Goal: Task Accomplishment & Management: Manage account settings

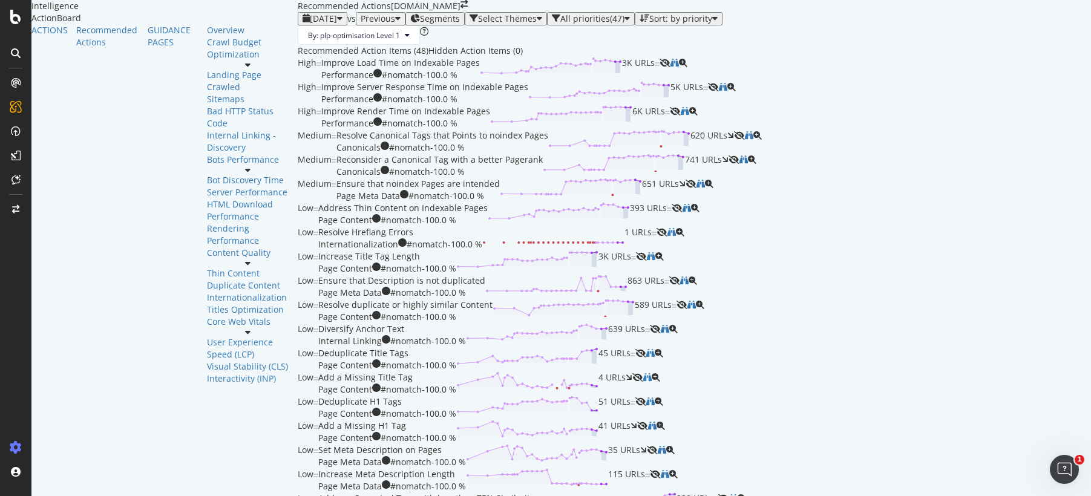
click at [12, 452] on icon at bounding box center [16, 448] width 12 height 12
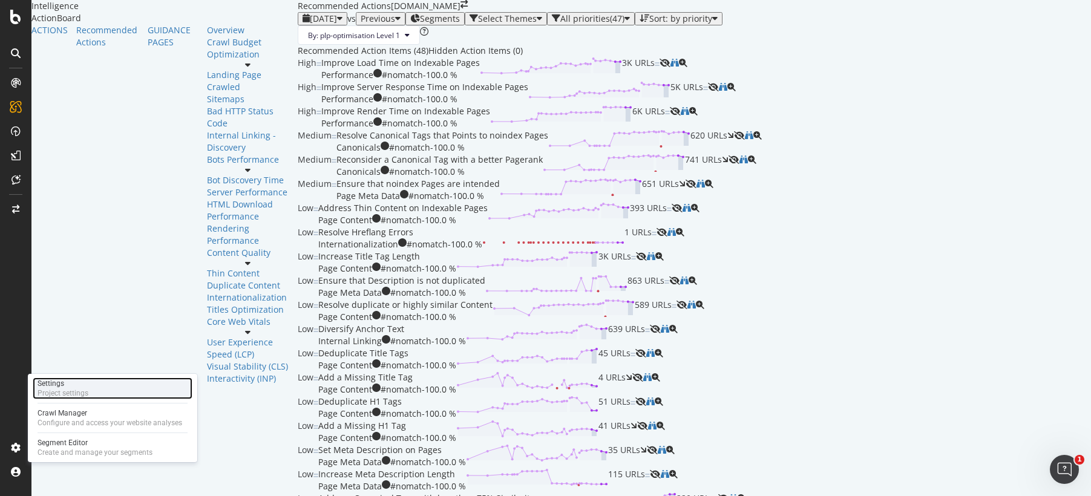
click at [77, 395] on div "Project settings" at bounding box center [63, 394] width 51 height 10
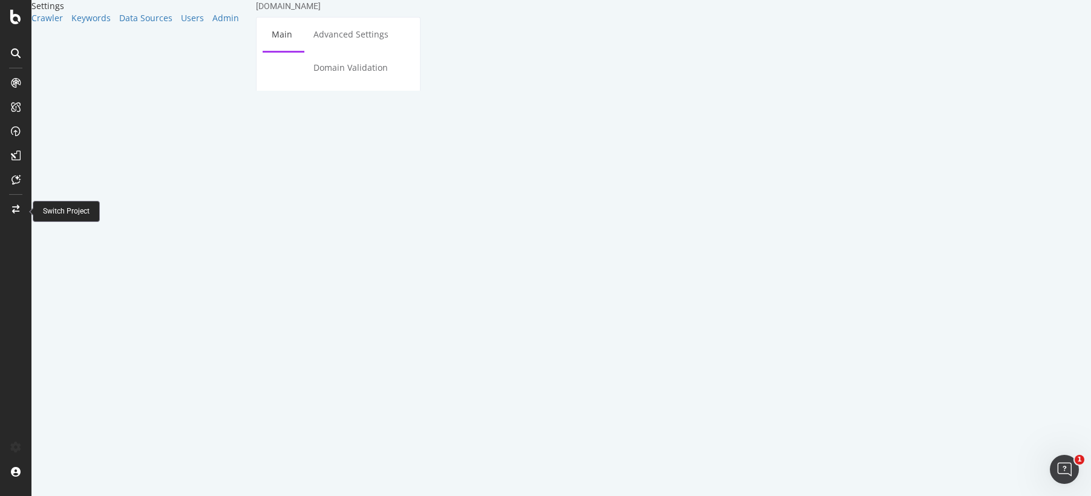
click at [60, 211] on div "Switch Project" at bounding box center [66, 211] width 47 height 10
click at [22, 209] on div at bounding box center [15, 209] width 29 height 19
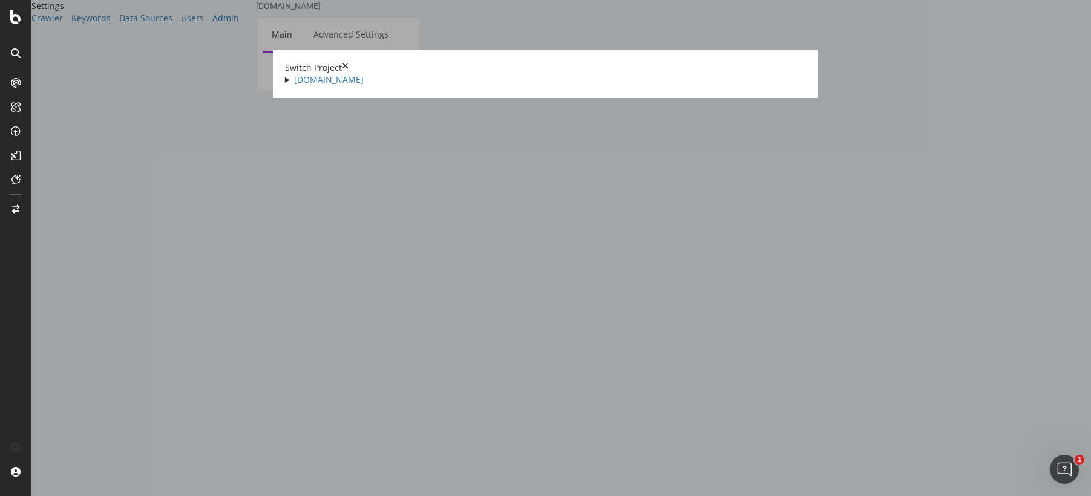
click at [285, 82] on summary "[DOMAIN_NAME]" at bounding box center [546, 80] width 522 height 12
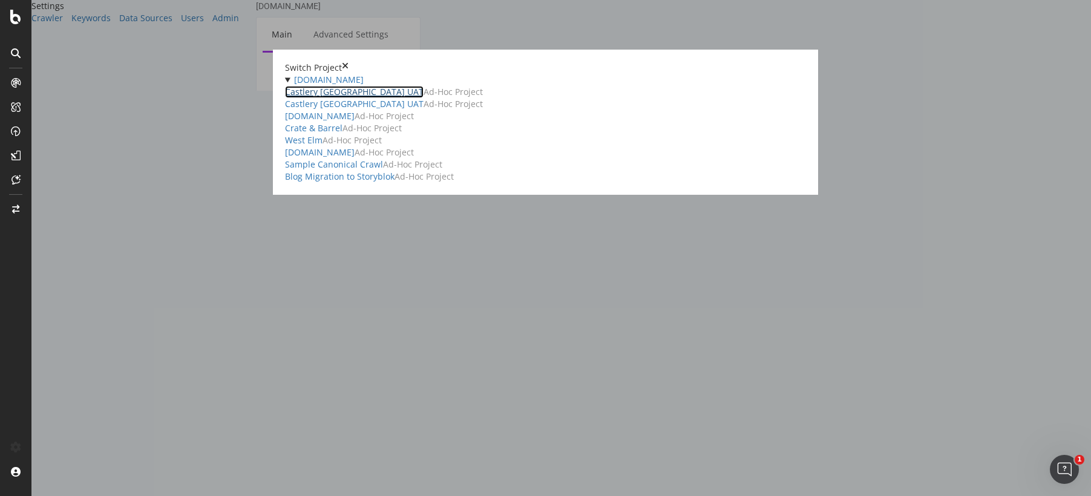
click at [285, 98] on link "Castlery [GEOGRAPHIC_DATA] UAT" at bounding box center [354, 92] width 139 height 12
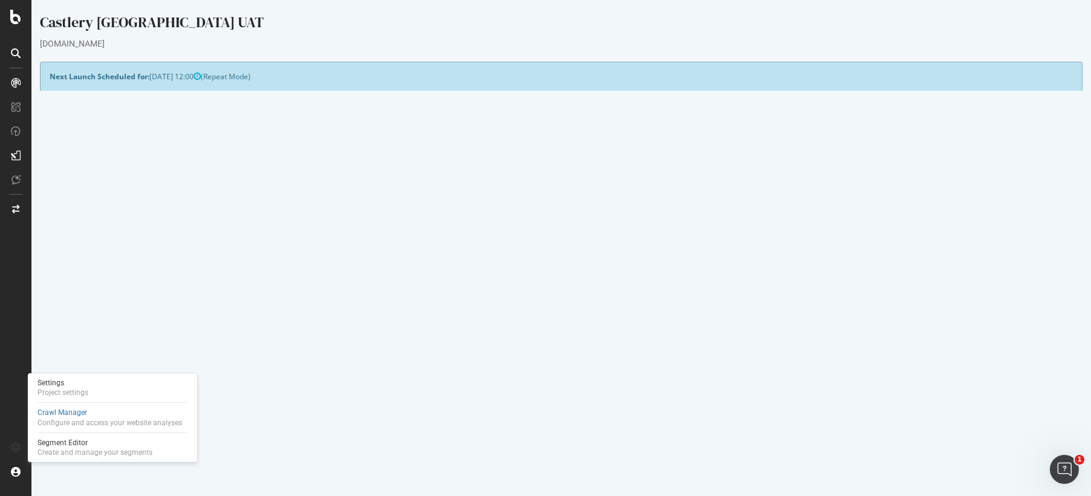
click at [281, 284] on td "Repeated Analysis" at bounding box center [306, 282] width 512 height 14
click at [391, 306] on p "View Crawl Settings" at bounding box center [562, 306] width 1024 height 10
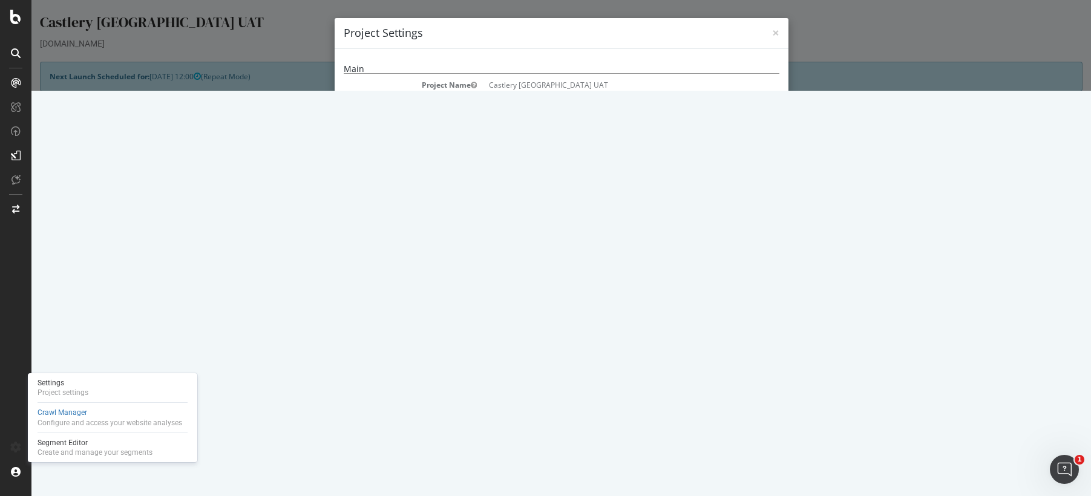
click at [275, 91] on div "× Close Project Settings Main Project Name Castlery CA UAT Start URLs [URL][DOM…" at bounding box center [561, 45] width 1060 height 91
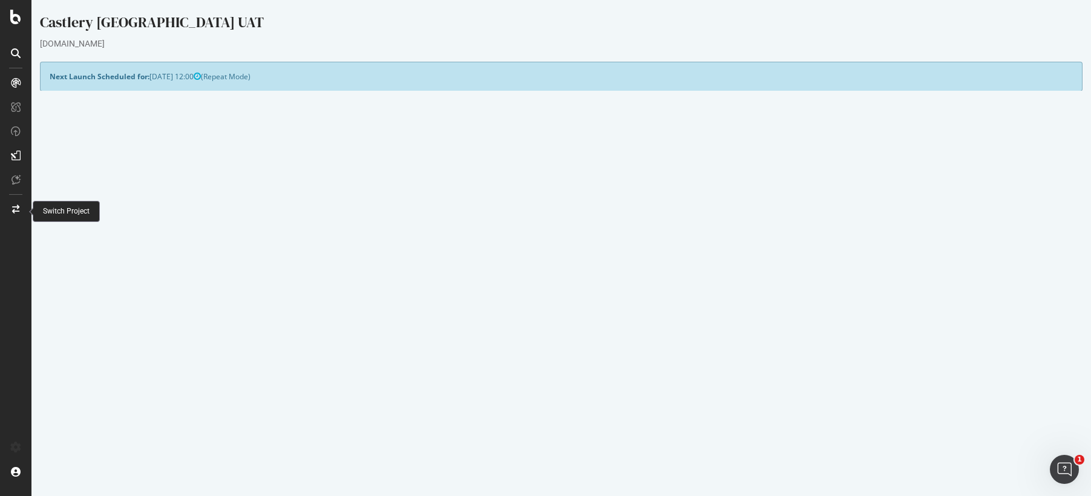
click at [597, 307] on p "View Crawl Settings" at bounding box center [562, 306] width 1024 height 10
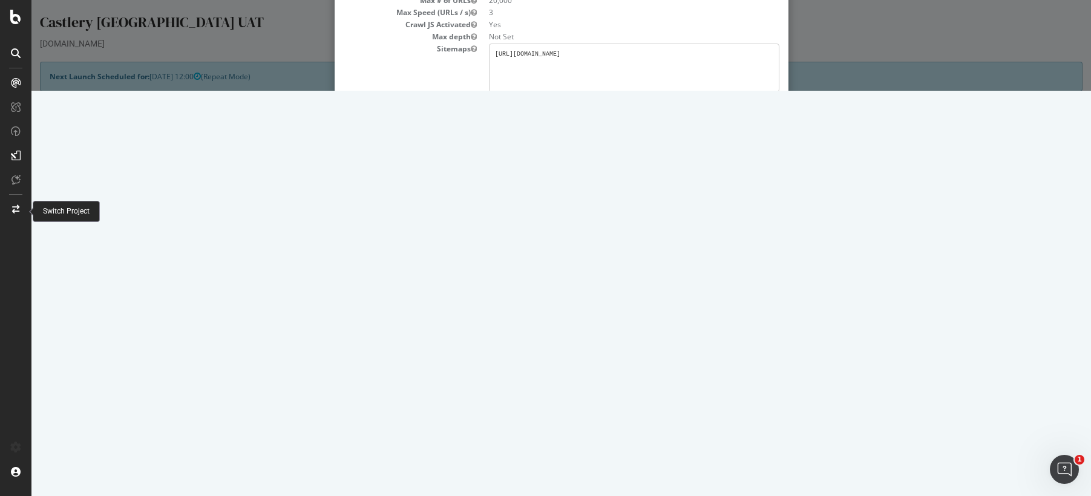
scroll to position [163, 0]
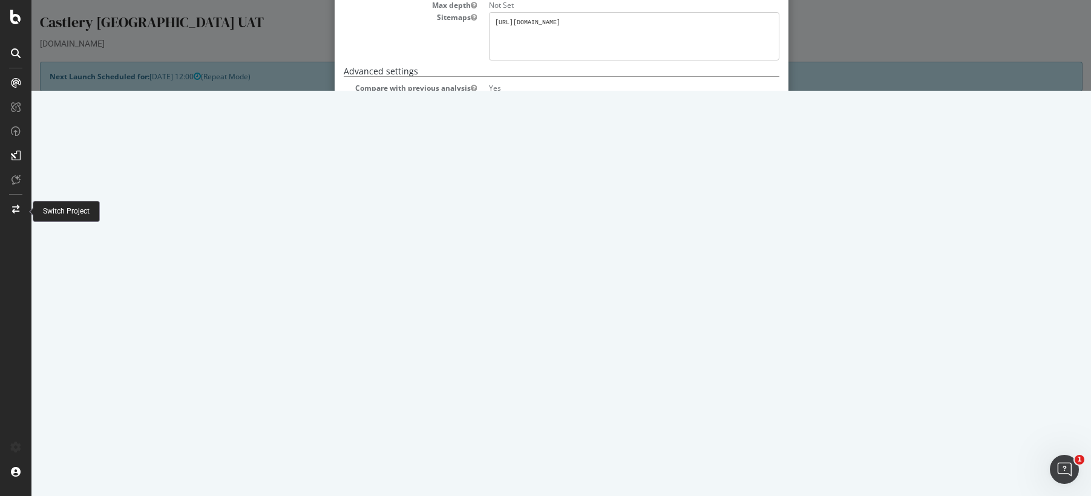
click at [758, 460] on button "Close" at bounding box center [761, 459] width 37 height 21
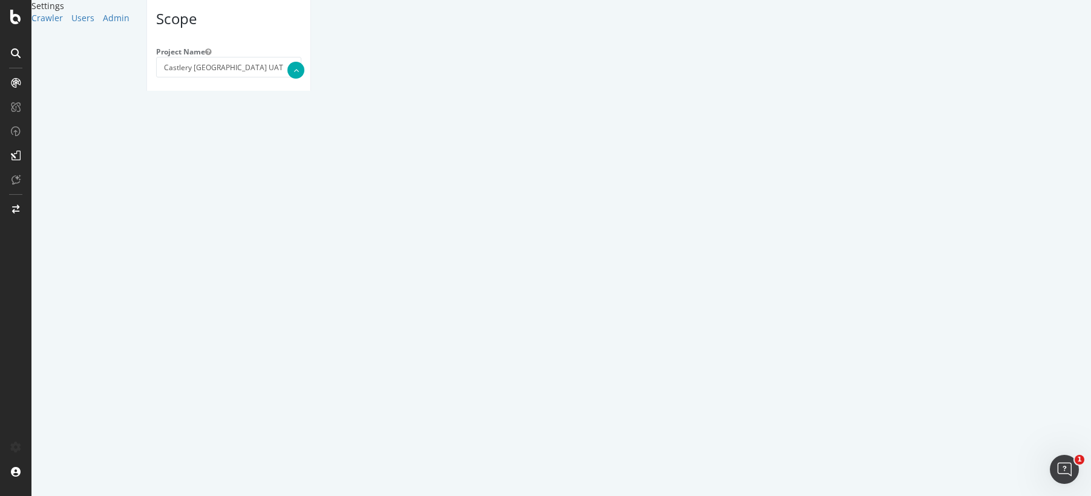
scroll to position [91, 0]
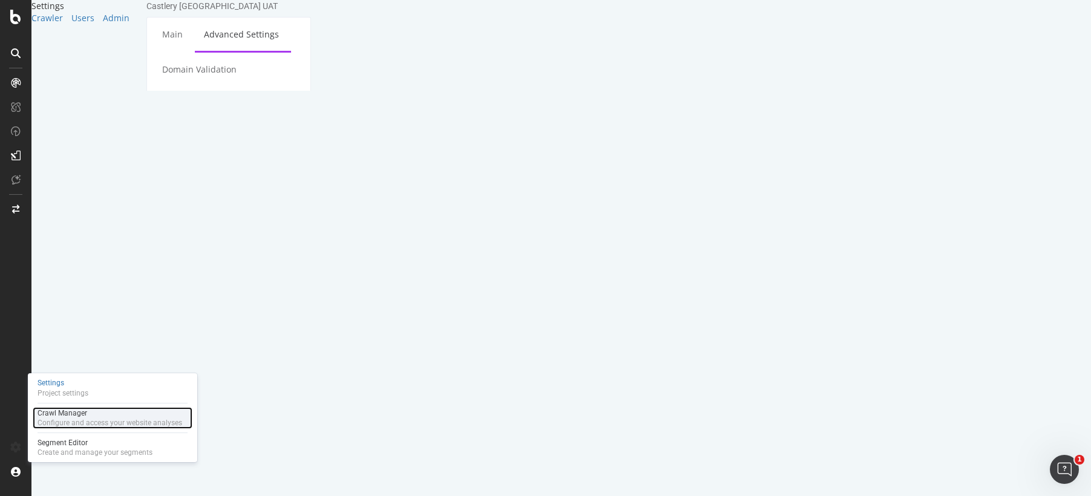
click at [76, 418] on div "Configure and access your website analyses" at bounding box center [110, 423] width 145 height 10
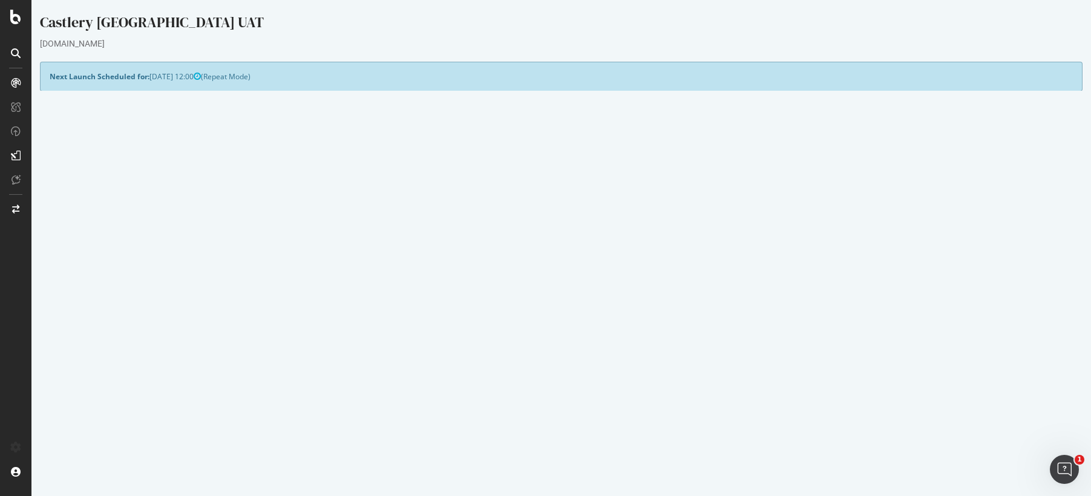
click at [240, 79] on div "Next Launch Scheduled for: [DATE] 12:00 (Repeat Mode)" at bounding box center [561, 77] width 1043 height 30
click at [594, 309] on p "View Crawl Settings" at bounding box center [562, 306] width 1024 height 10
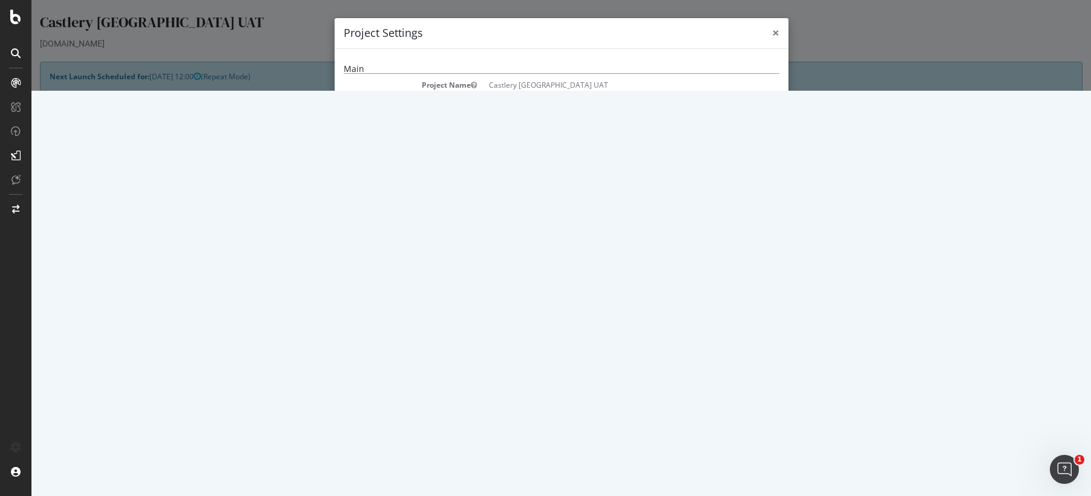
click at [772, 35] on span "×" at bounding box center [775, 32] width 7 height 17
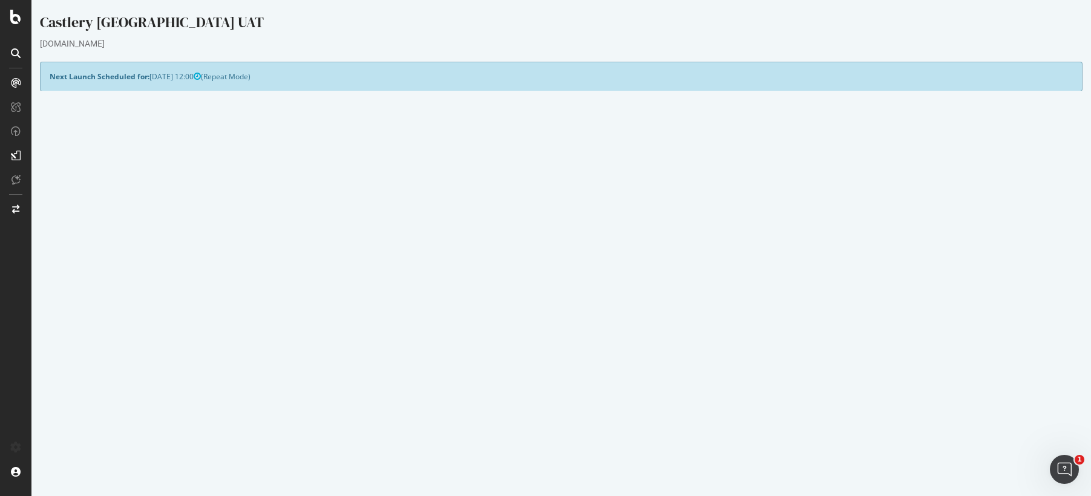
click at [610, 329] on link "Settings" at bounding box center [600, 326] width 27 height 10
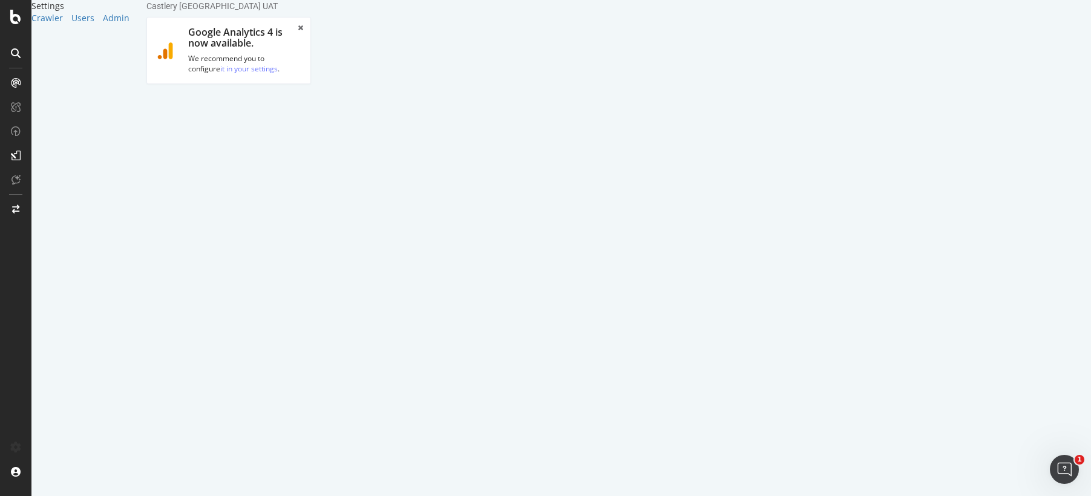
click at [291, 161] on link "Scheduling" at bounding box center [260, 177] width 64 height 33
click at [189, 469] on label "None" at bounding box center [175, 474] width 30 height 10
click at [138, 0] on input "None" at bounding box center [138, 0] width 0 height 0
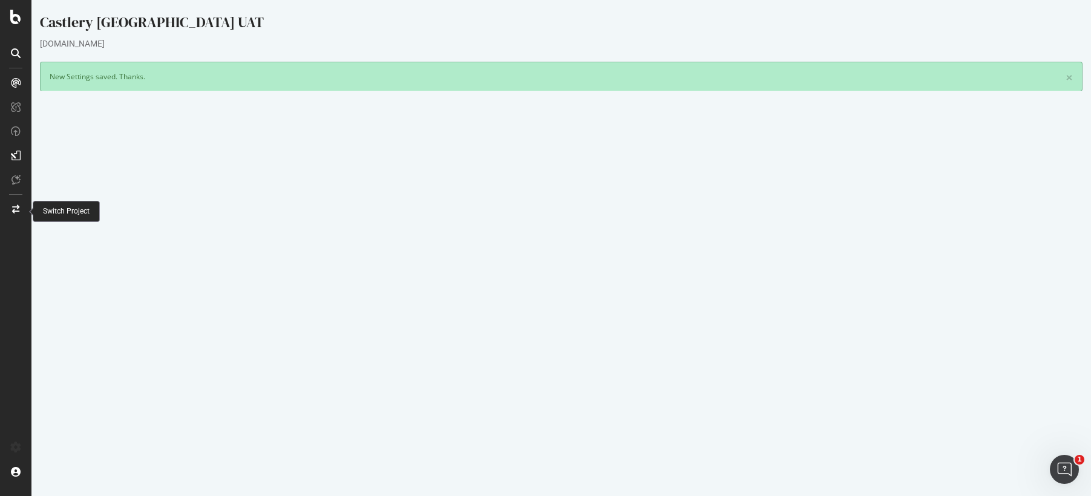
click at [19, 207] on div at bounding box center [15, 209] width 29 height 19
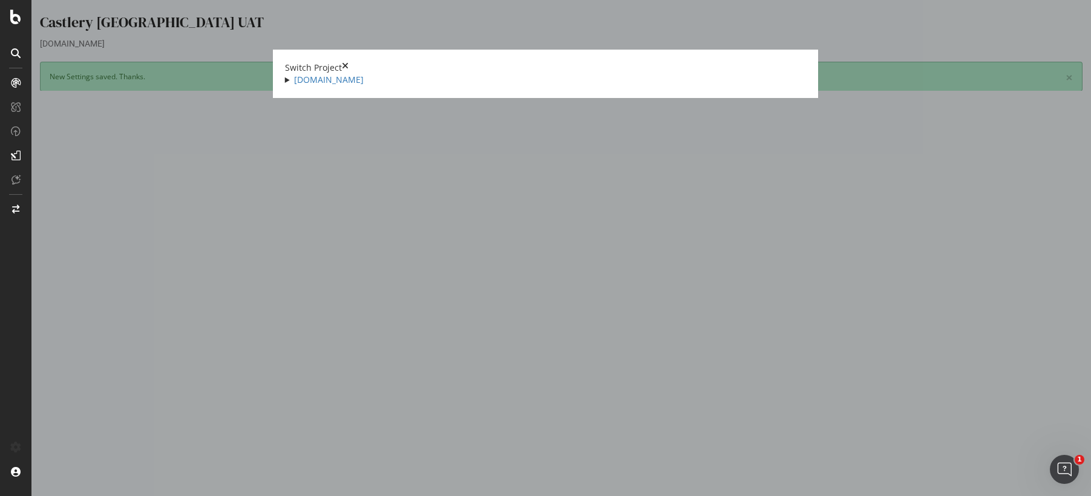
click at [285, 81] on div "[DOMAIN_NAME] Castlery [GEOGRAPHIC_DATA] UAT Ad-Hoc Project Castlery [GEOGRAPHI…" at bounding box center [546, 80] width 522 height 12
click at [285, 82] on summary "[DOMAIN_NAME]" at bounding box center [546, 80] width 522 height 12
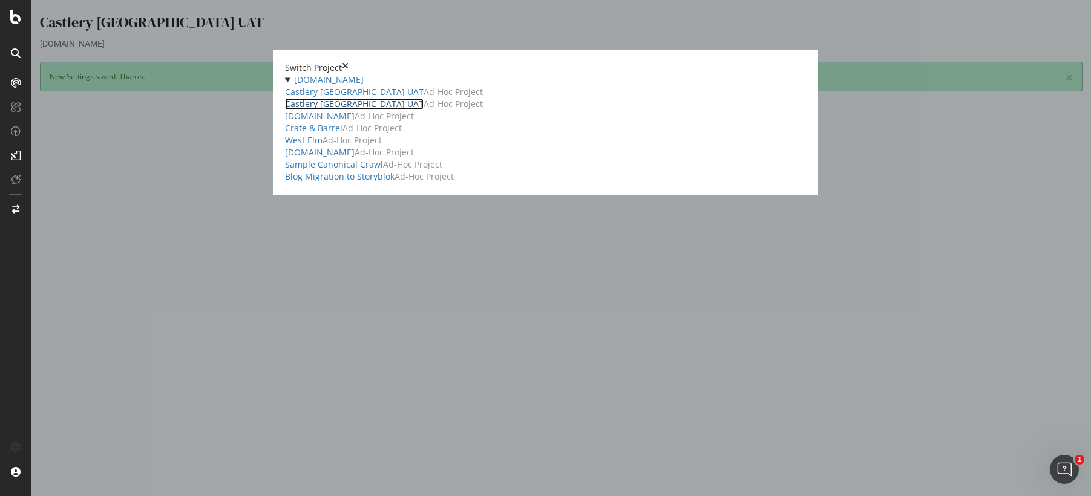
click at [285, 110] on link "Castlery [GEOGRAPHIC_DATA] UAT" at bounding box center [354, 104] width 139 height 12
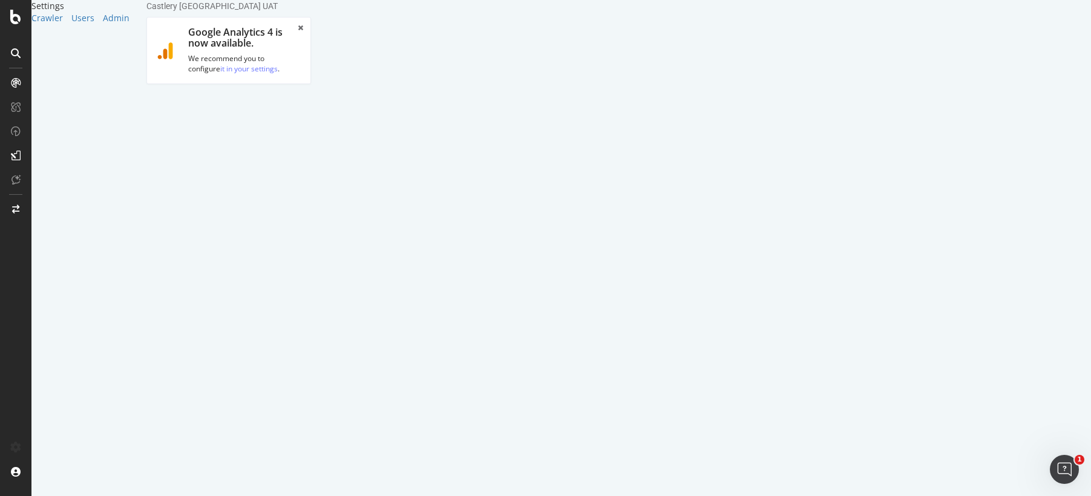
click at [291, 161] on link "Scheduling" at bounding box center [260, 177] width 64 height 33
click at [189, 459] on label "None" at bounding box center [175, 464] width 30 height 10
click at [138, 0] on input "None" at bounding box center [138, 0] width 0 height 0
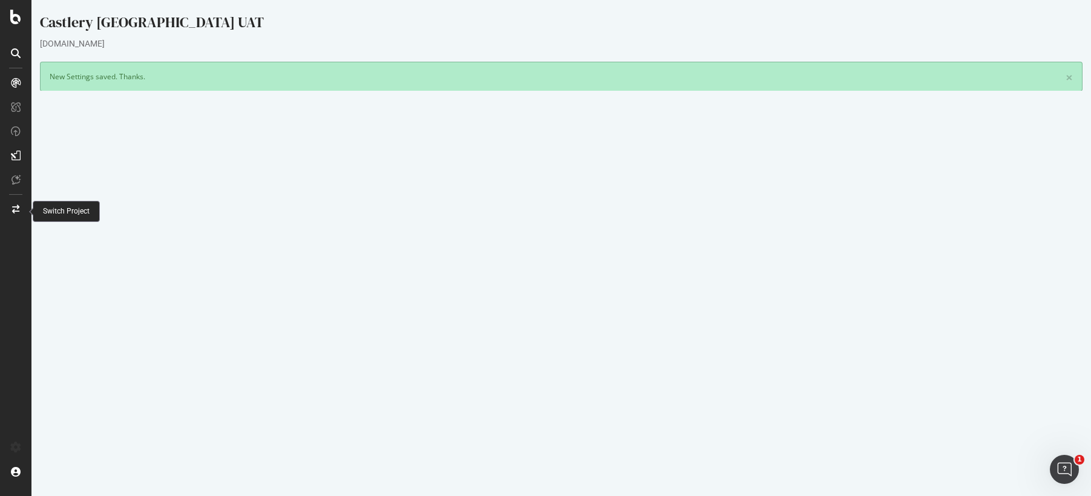
click at [19, 207] on icon at bounding box center [15, 209] width 7 height 8
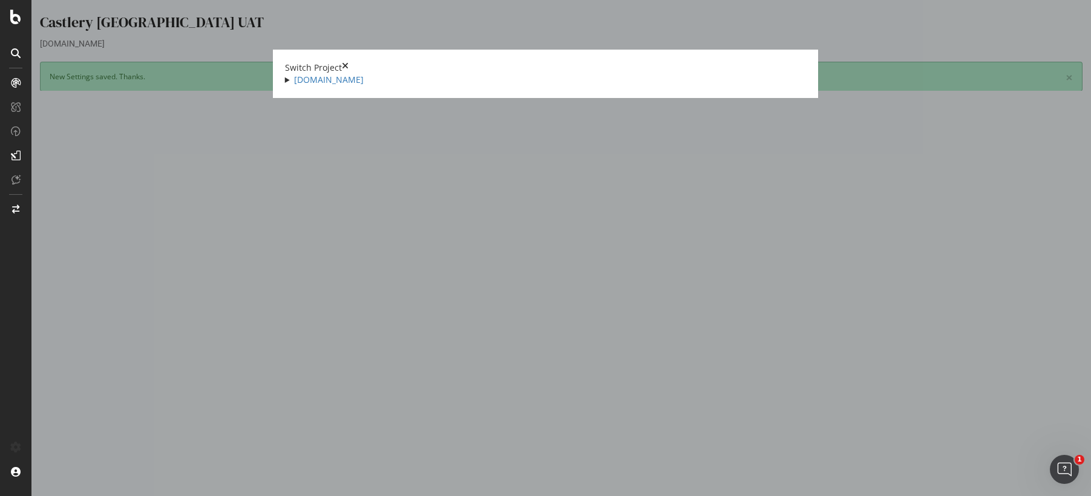
click at [285, 85] on summary "[DOMAIN_NAME]" at bounding box center [546, 80] width 522 height 12
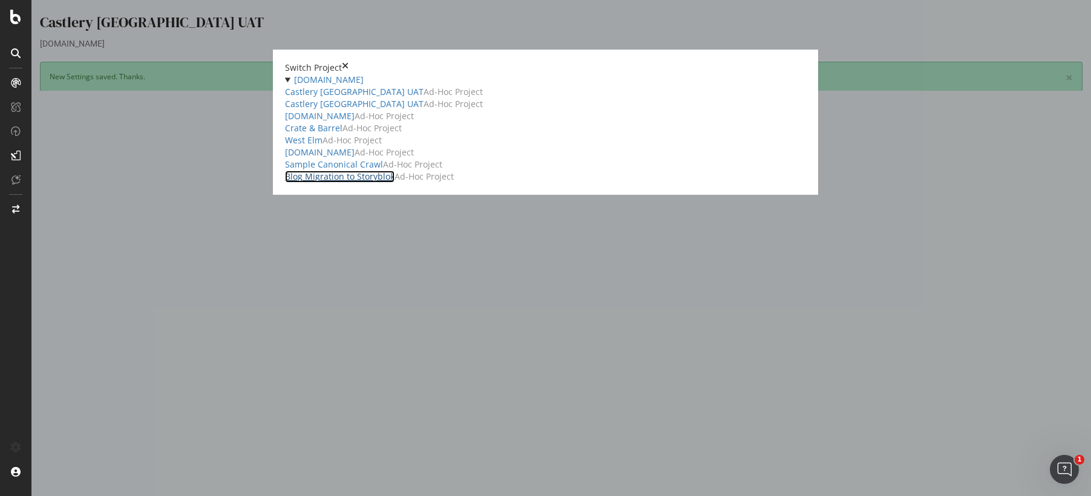
click at [285, 183] on link "Blog Migration to Storyblok" at bounding box center [340, 177] width 110 height 12
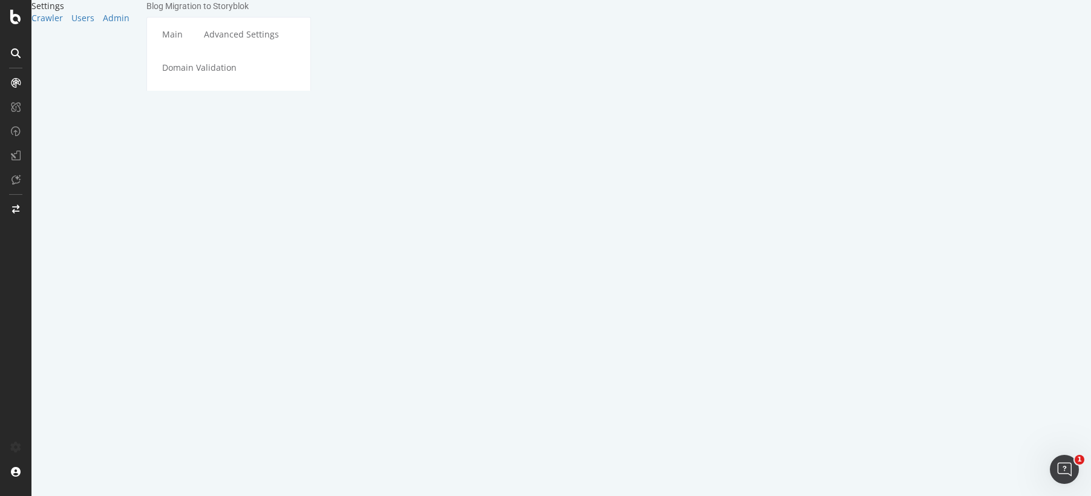
click at [19, 209] on icon at bounding box center [15, 209] width 7 height 8
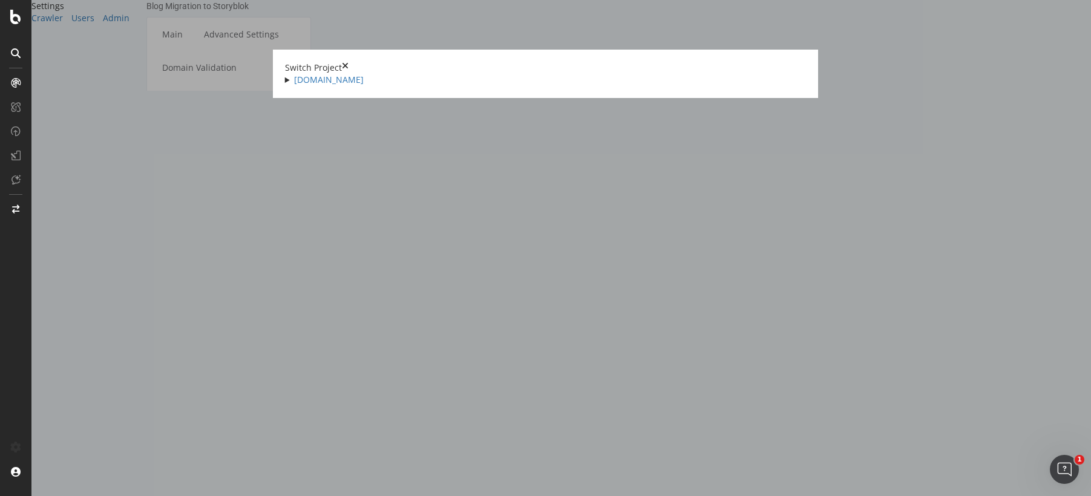
click at [273, 98] on div "Switch Project [DOMAIN_NAME] Castlery [GEOGRAPHIC_DATA] UAT Ad-Hoc Project Cast…" at bounding box center [546, 74] width 546 height 48
click at [285, 82] on summary "[DOMAIN_NAME]" at bounding box center [546, 80] width 522 height 12
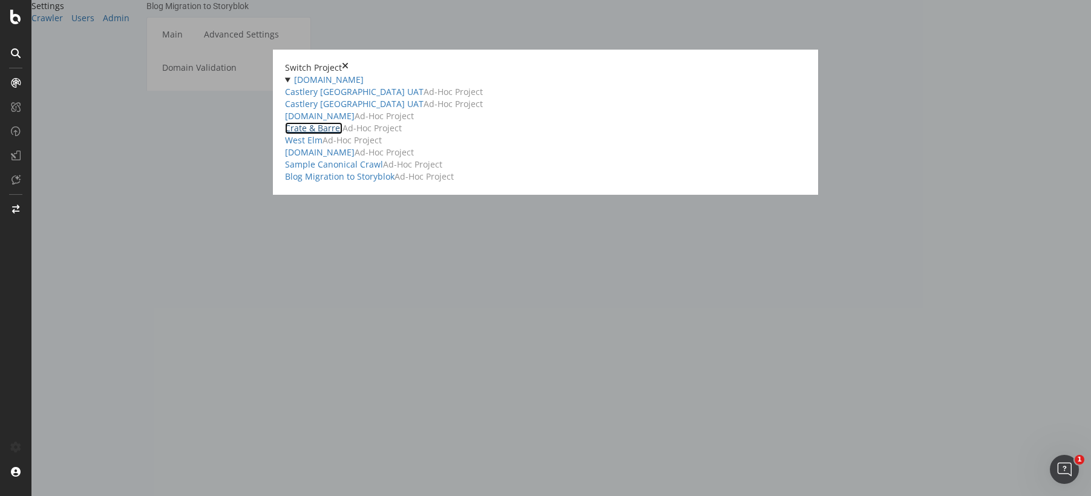
click at [285, 134] on link "Crate & Barrel" at bounding box center [314, 128] width 58 height 12
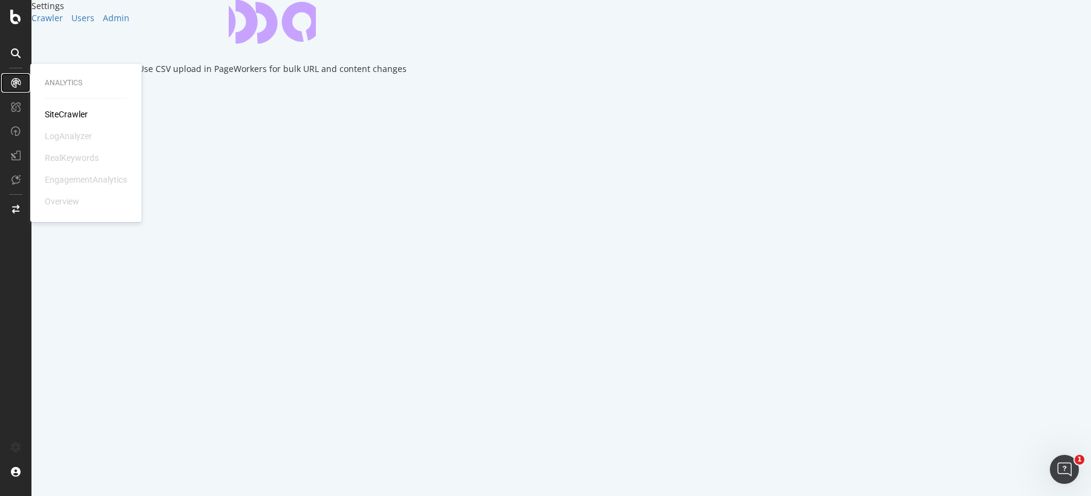
click at [21, 81] on div at bounding box center [15, 82] width 19 height 19
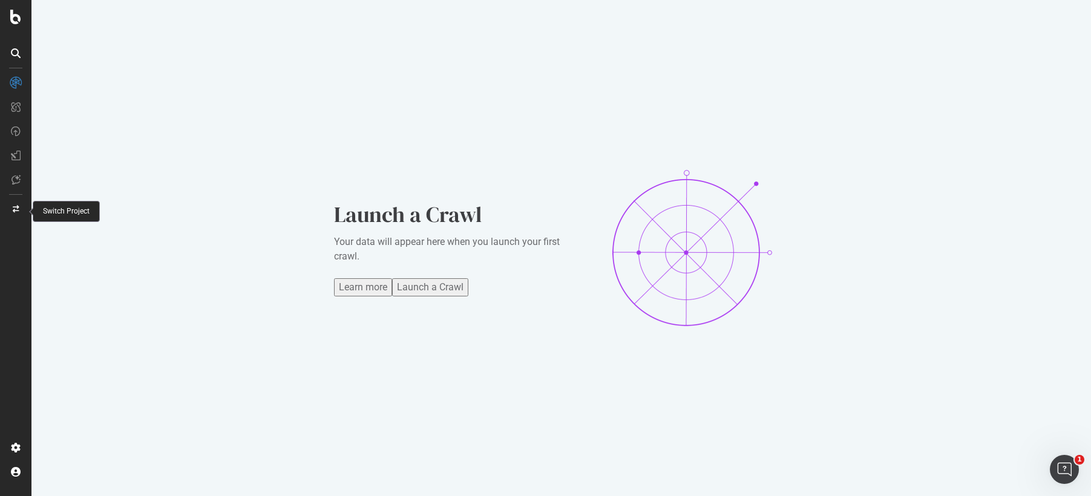
click at [17, 209] on icon at bounding box center [16, 209] width 7 height 7
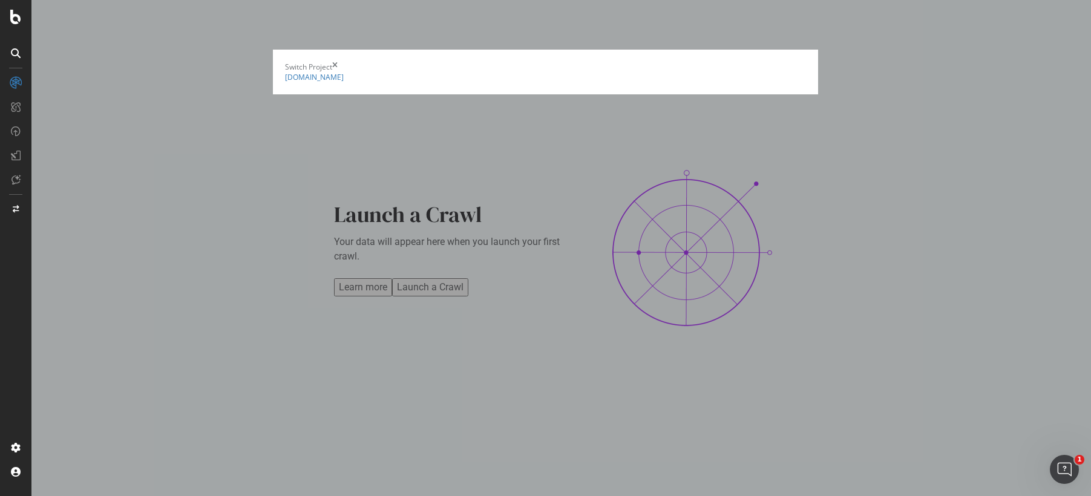
click at [285, 82] on summary "[DOMAIN_NAME]" at bounding box center [546, 77] width 522 height 10
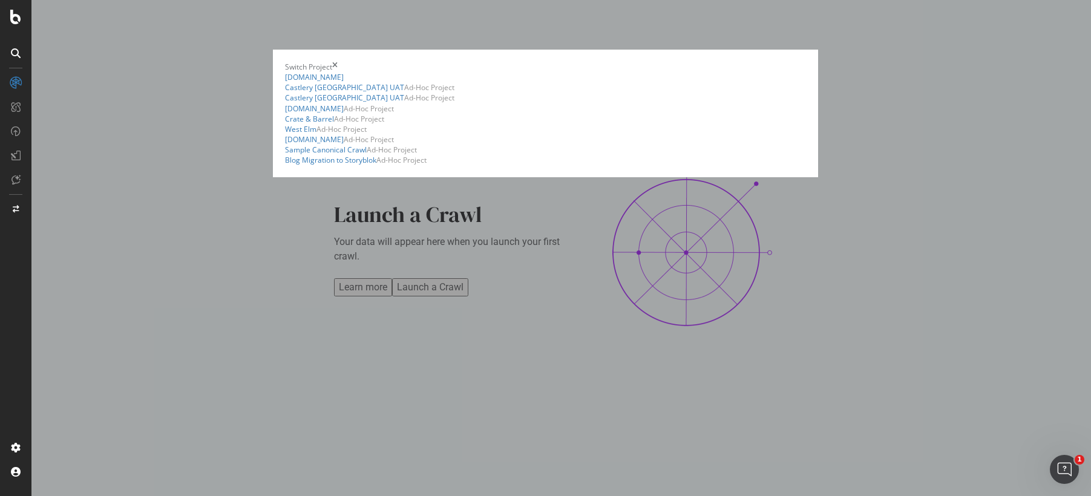
click at [338, 62] on icon "times" at bounding box center [334, 67] width 5 height 10
